Goal: Navigation & Orientation: Find specific page/section

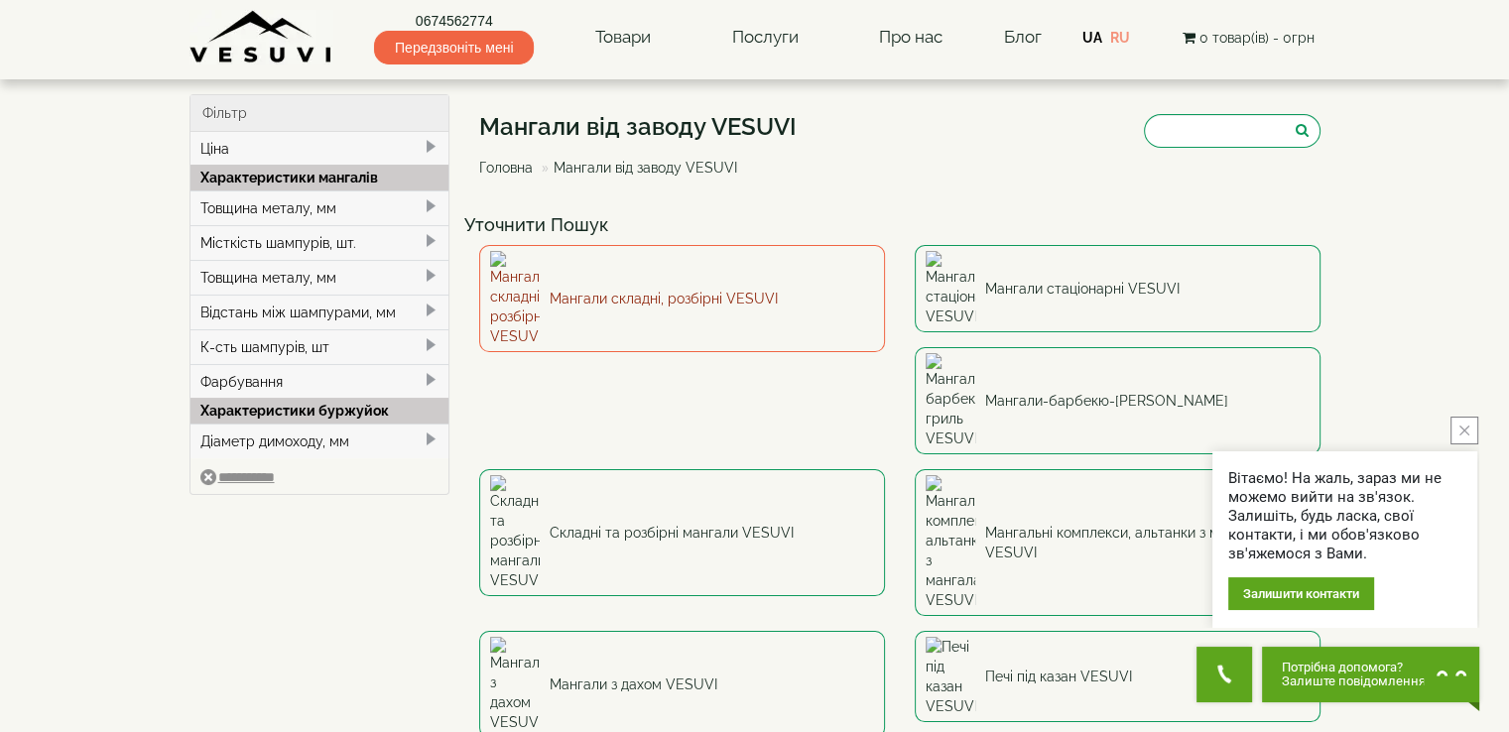
click at [679, 278] on link "Мангали складні, розбірні VESUVI" at bounding box center [682, 298] width 406 height 107
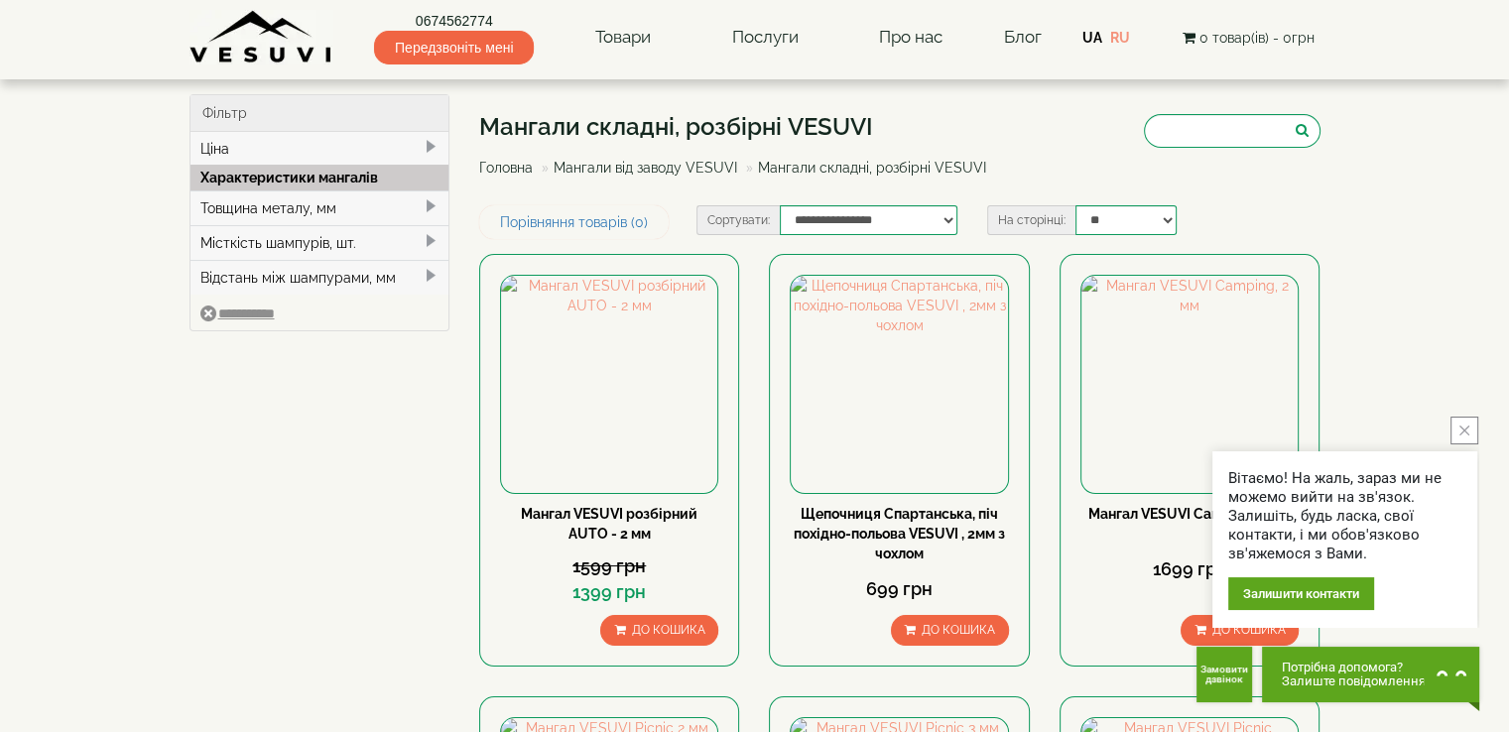
click at [679, 167] on link "Мангали від заводу VESUVI" at bounding box center [646, 168] width 184 height 16
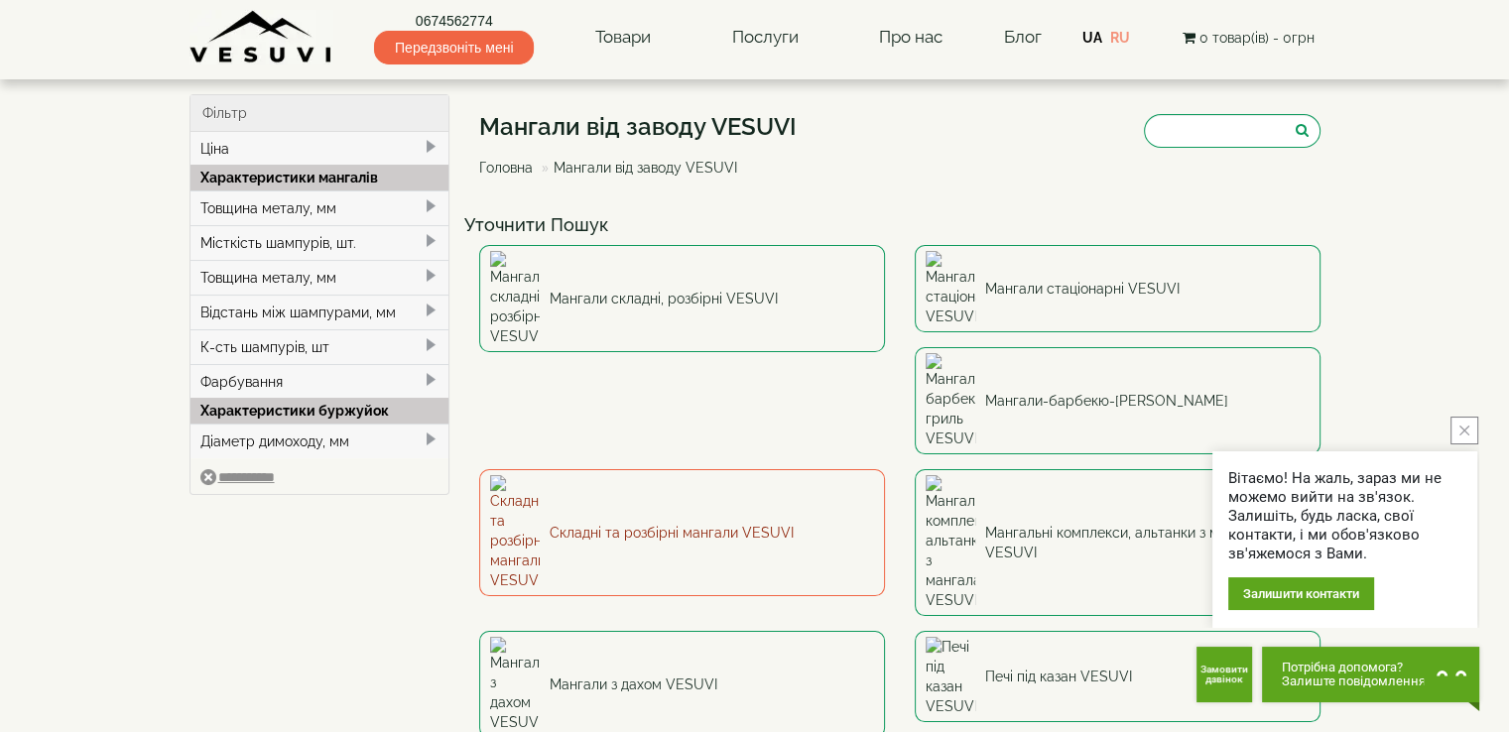
click at [885, 469] on link "Складні та розбірні мангали VESUVI" at bounding box center [682, 532] width 406 height 127
